Goal: Find specific page/section: Find specific page/section

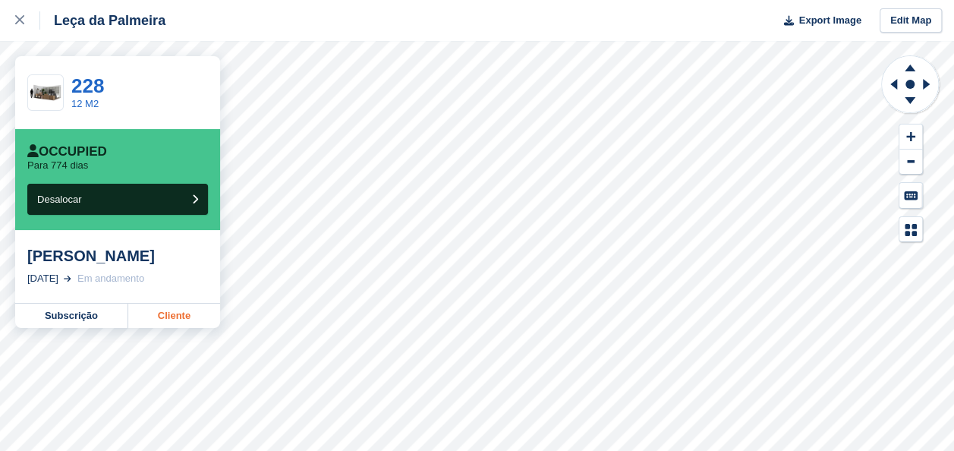
click at [181, 315] on link "Cliente" at bounding box center [174, 315] width 92 height 24
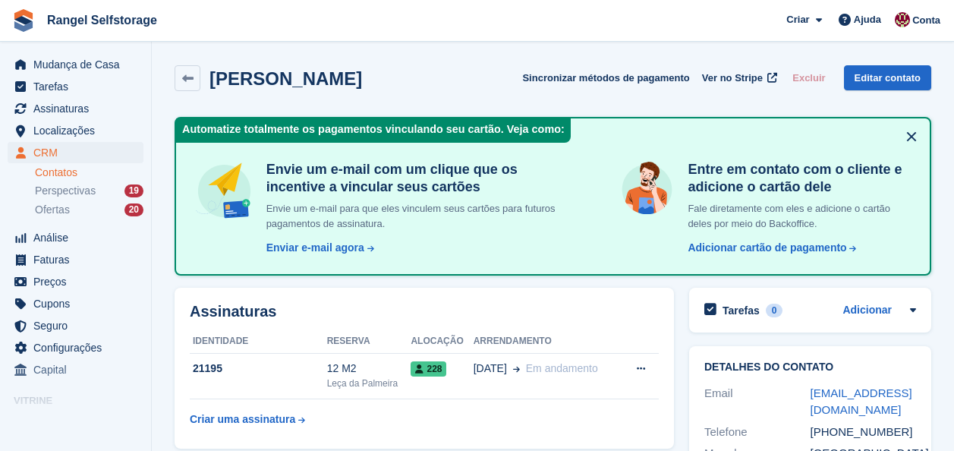
scroll to position [74, 0]
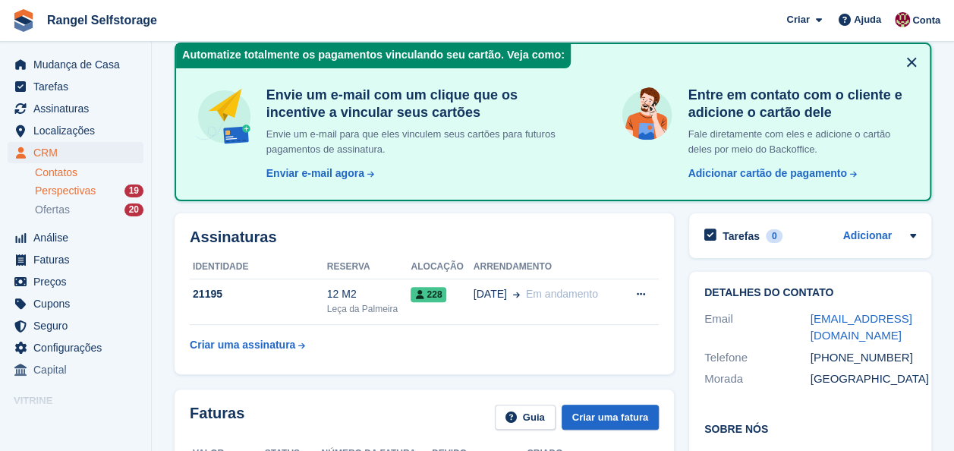
click at [76, 185] on span "Perspectivas" at bounding box center [65, 191] width 61 height 14
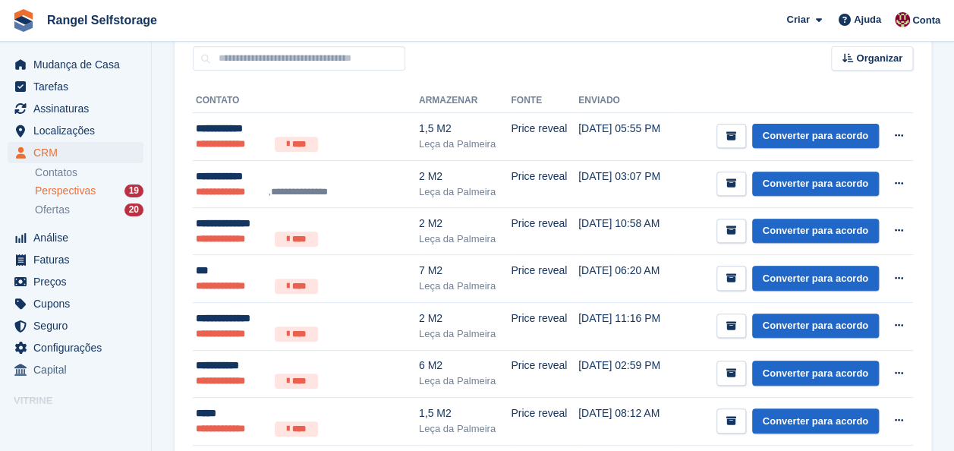
scroll to position [303, 0]
